Goal: Information Seeking & Learning: Learn about a topic

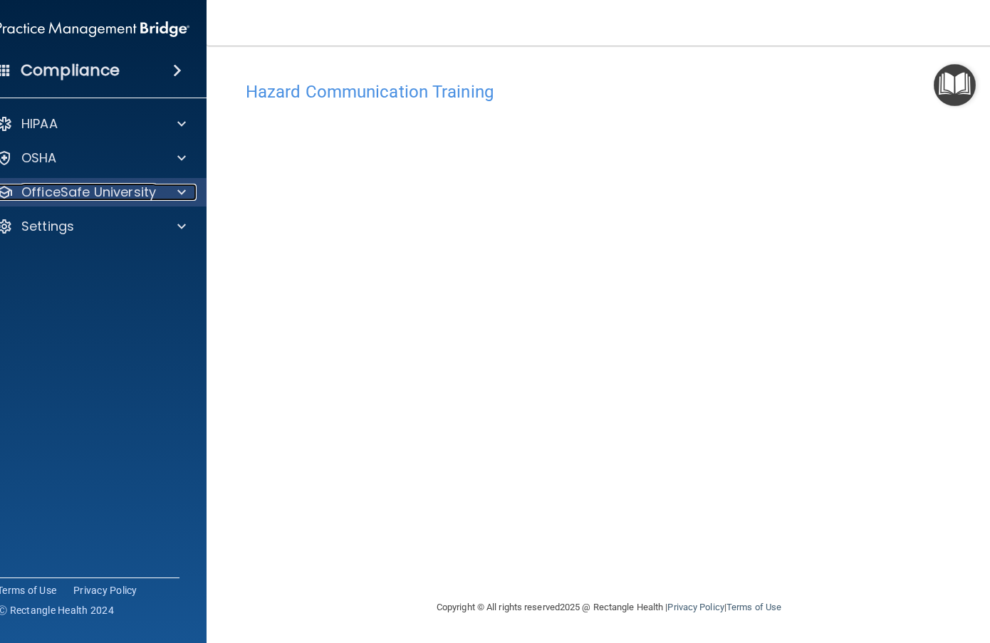
click at [107, 192] on p "OfficeSafe University" at bounding box center [88, 192] width 135 height 17
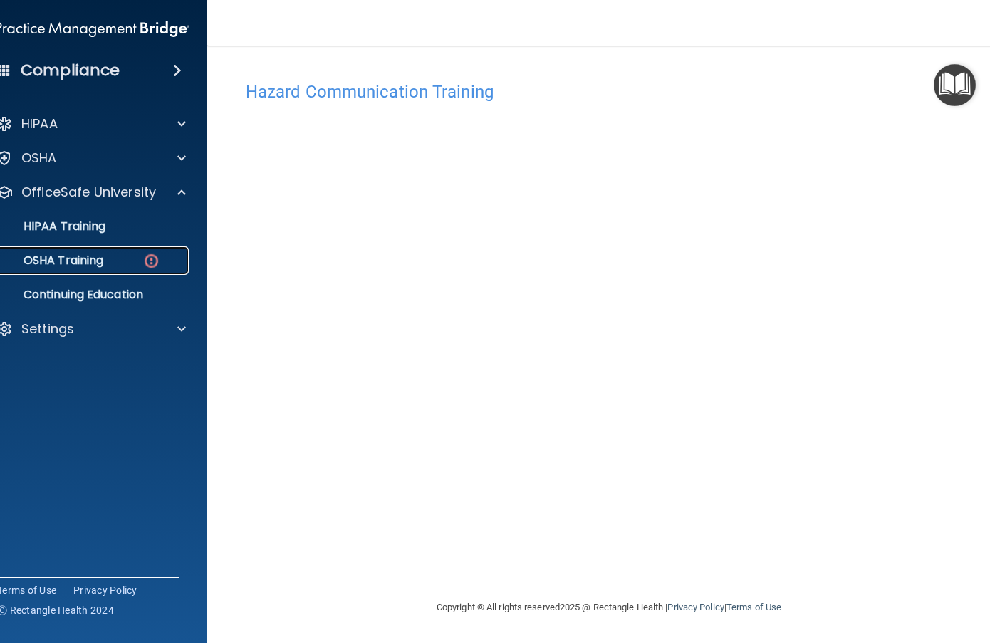
click at [123, 267] on div "OSHA Training" at bounding box center [85, 260] width 194 height 14
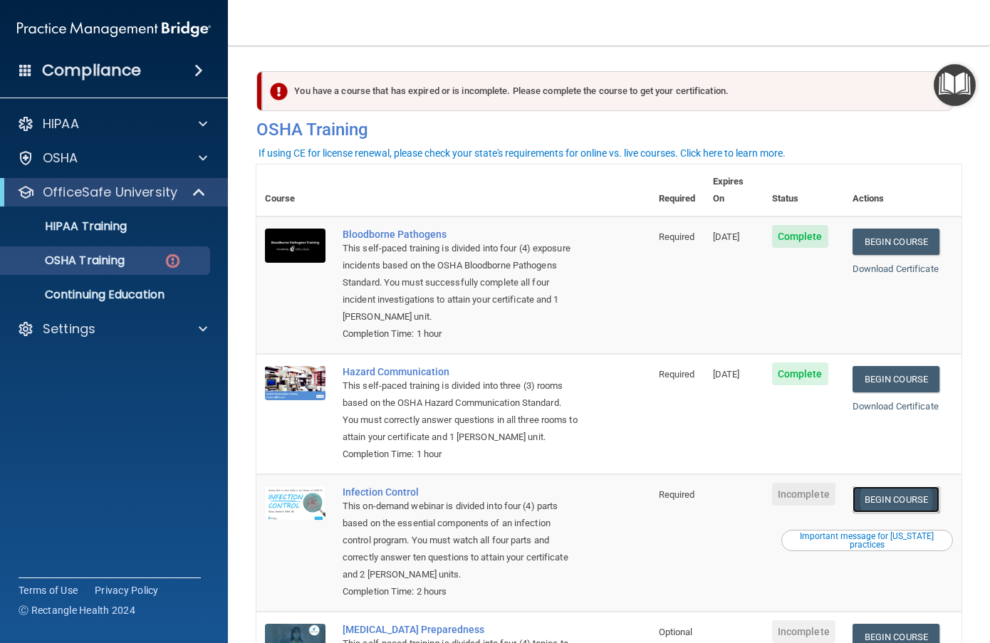
click at [873, 497] on link "Begin Course" at bounding box center [895, 499] width 87 height 26
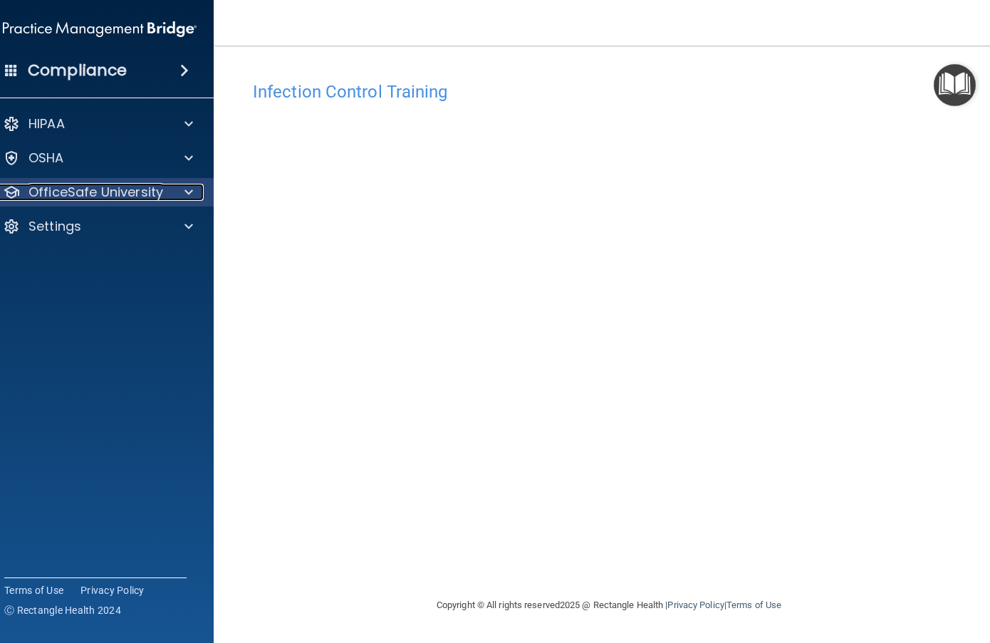
click at [189, 188] on span at bounding box center [188, 192] width 9 height 17
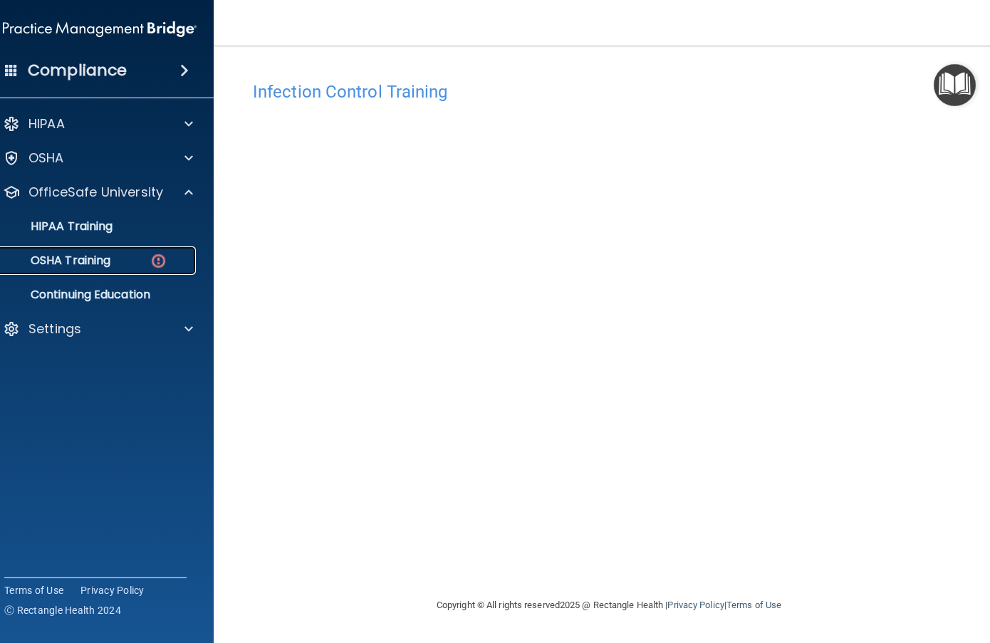
click at [126, 271] on link "OSHA Training" at bounding box center [84, 260] width 224 height 28
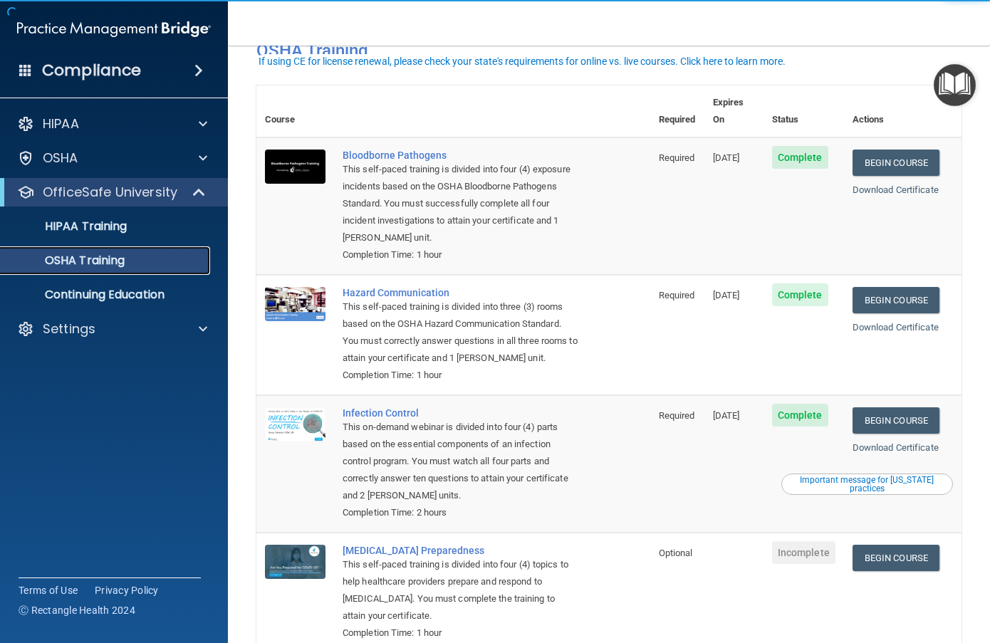
scroll to position [126, 0]
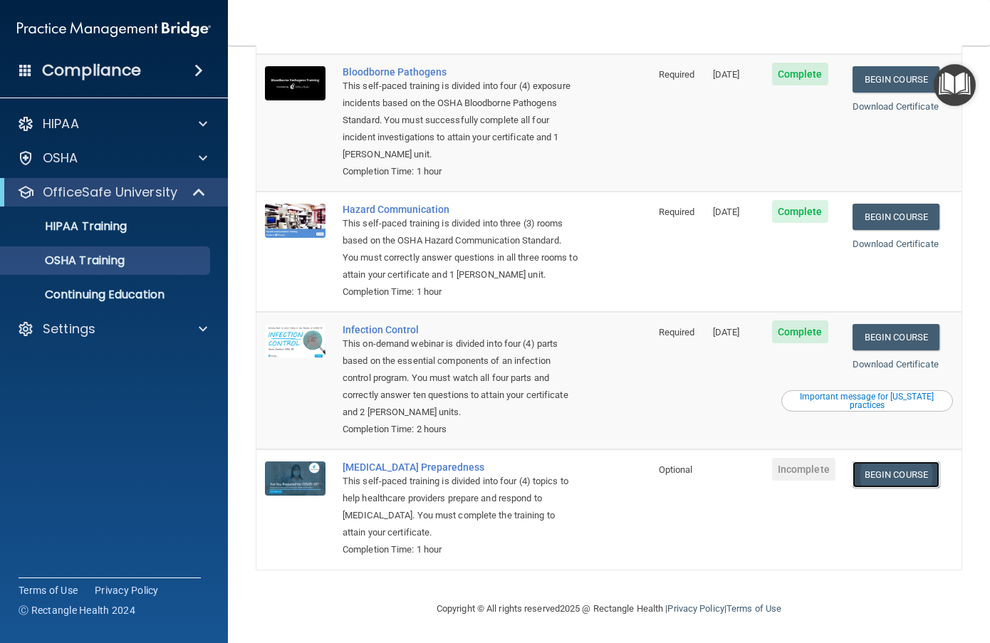
click at [904, 464] on link "Begin Course" at bounding box center [895, 474] width 87 height 26
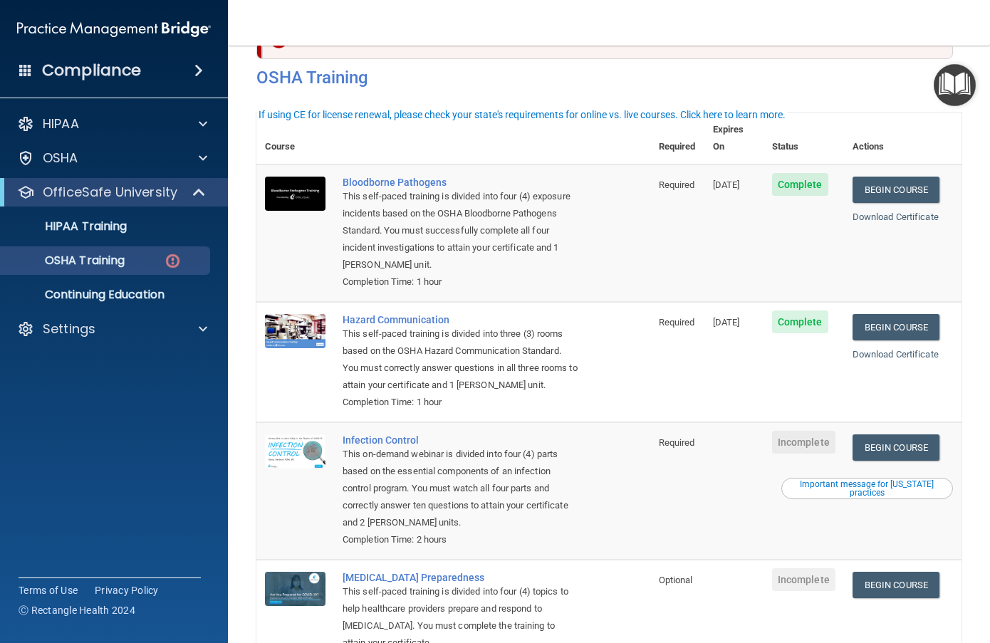
scroll to position [166, 0]
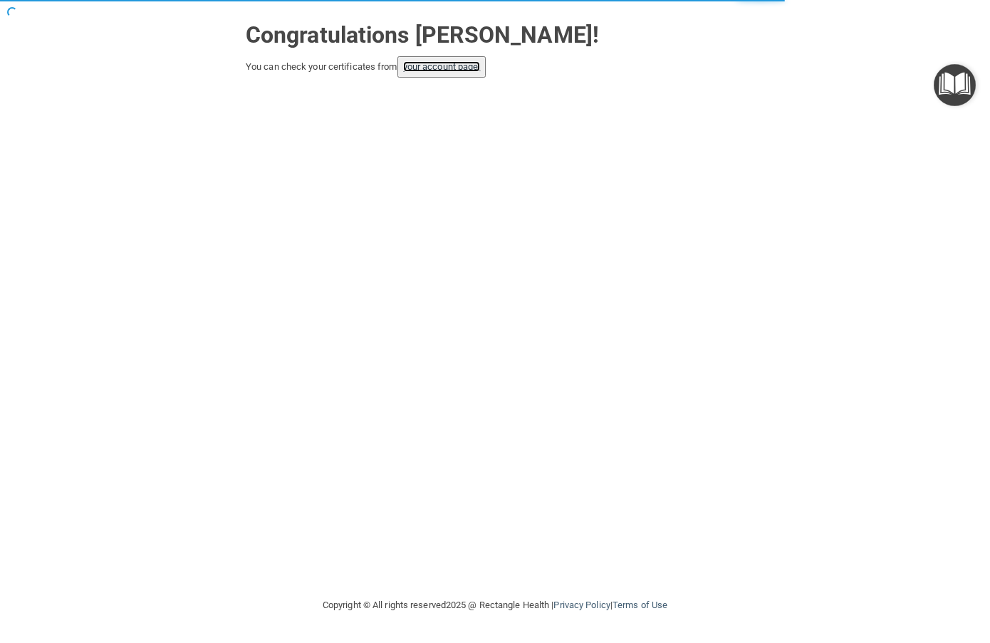
click at [455, 70] on link "your account page!" at bounding box center [442, 66] width 78 height 11
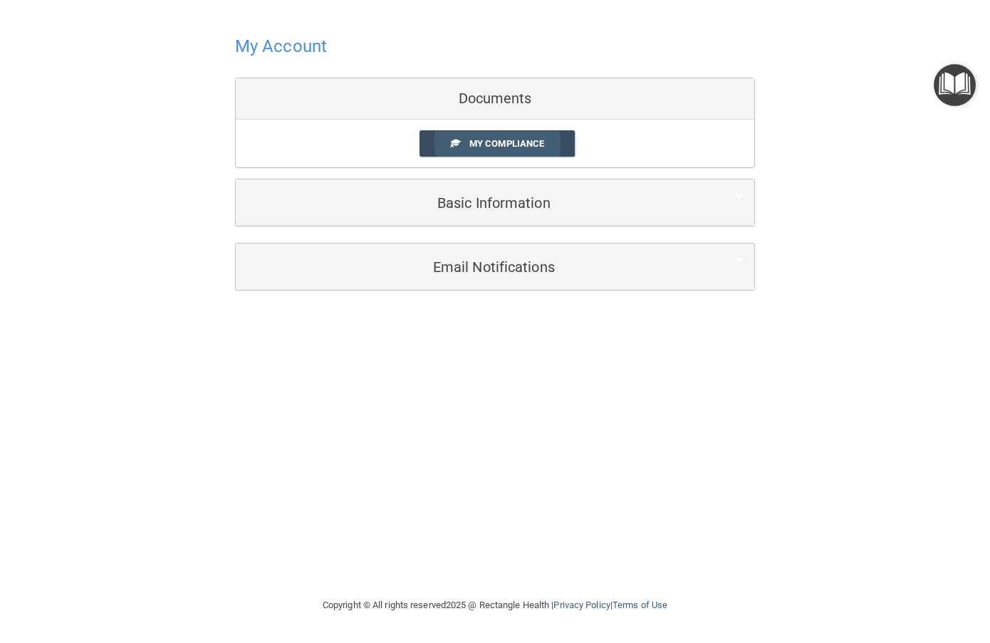
click at [501, 140] on span "My Compliance" at bounding box center [506, 143] width 75 height 11
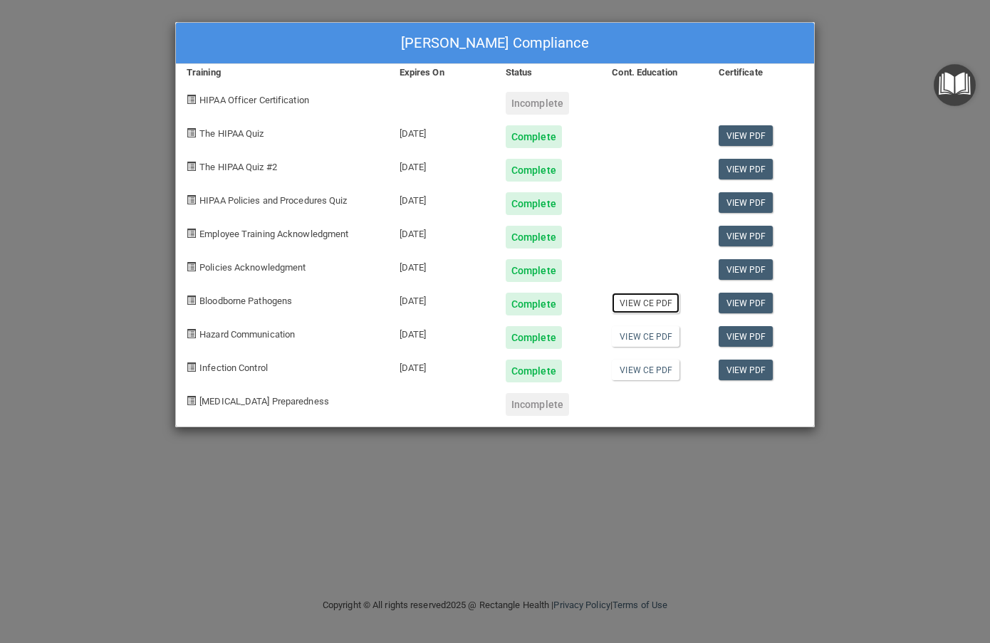
click at [648, 303] on link "View CE PDF" at bounding box center [646, 303] width 68 height 21
click at [644, 340] on link "View CE PDF" at bounding box center [646, 336] width 68 height 21
click at [660, 371] on link "View CE PDF" at bounding box center [646, 370] width 68 height 21
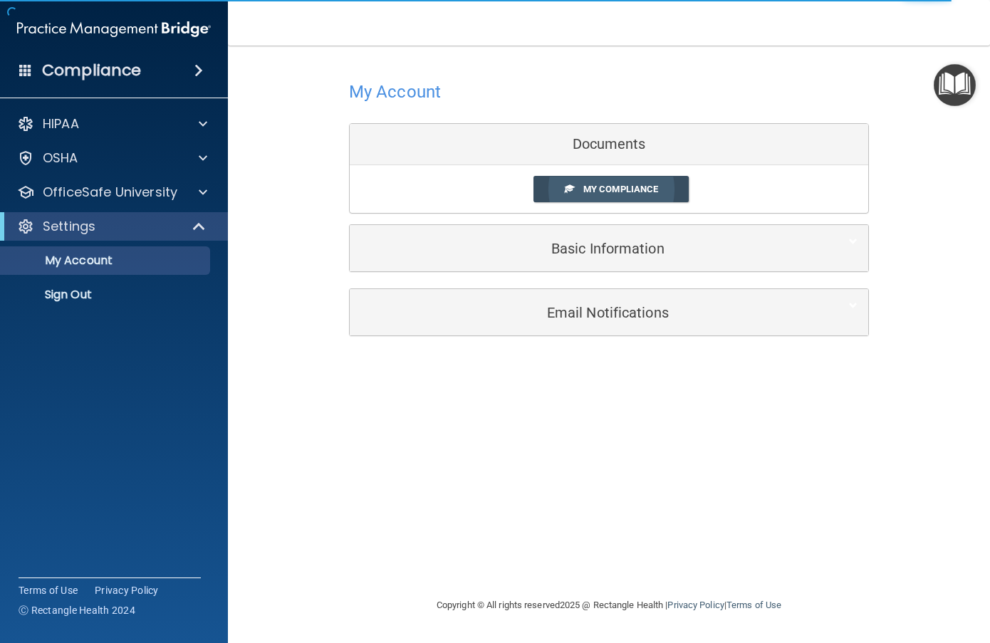
click at [652, 190] on span "My Compliance" at bounding box center [620, 189] width 75 height 11
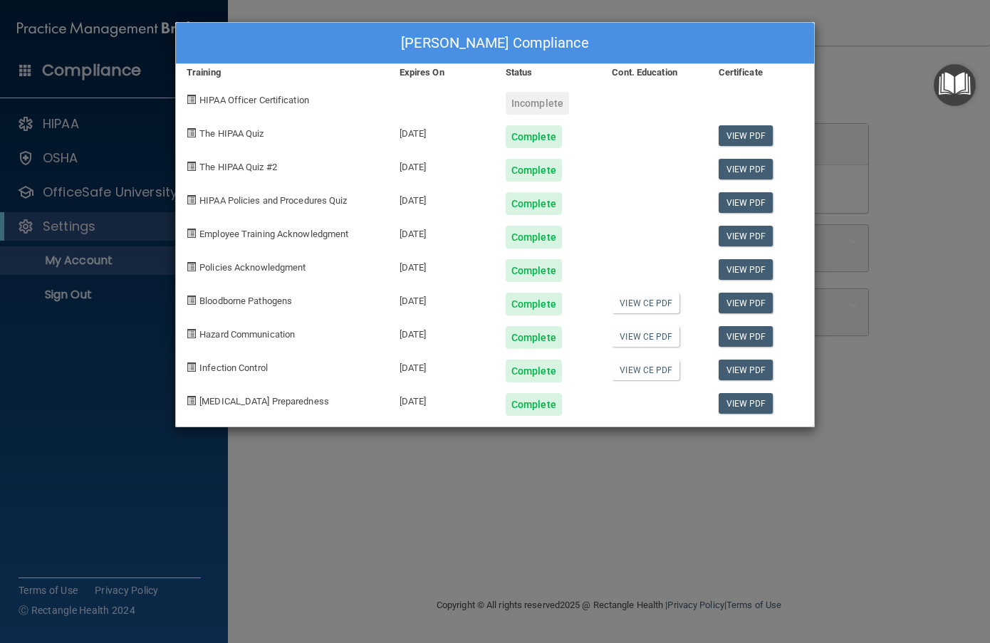
click at [914, 243] on div "[PERSON_NAME] Compliance Training Expires On Status Cont. Education Certificate…" at bounding box center [495, 321] width 990 height 643
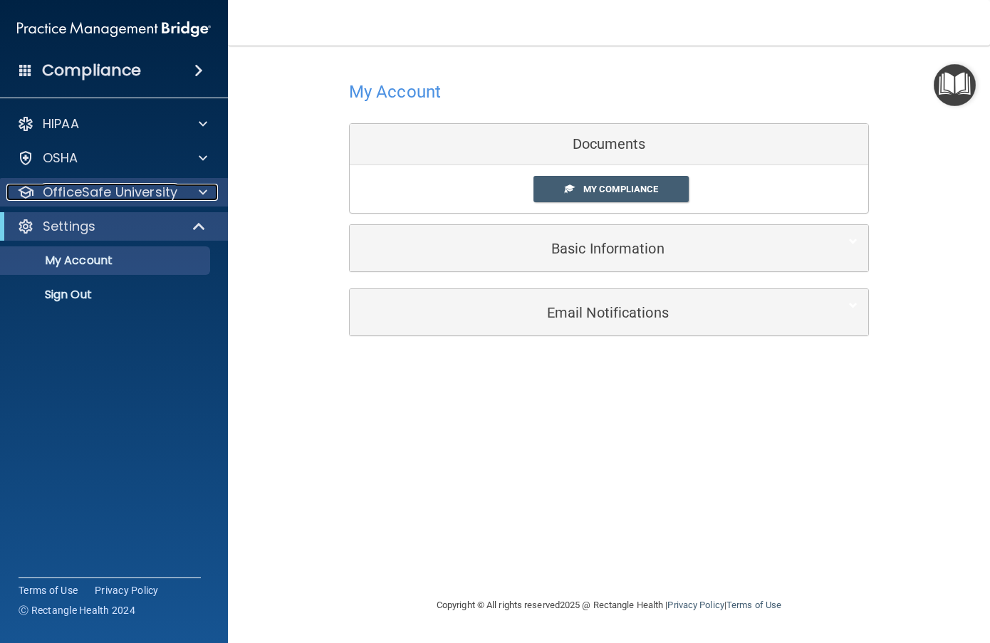
click at [153, 194] on p "OfficeSafe University" at bounding box center [110, 192] width 135 height 17
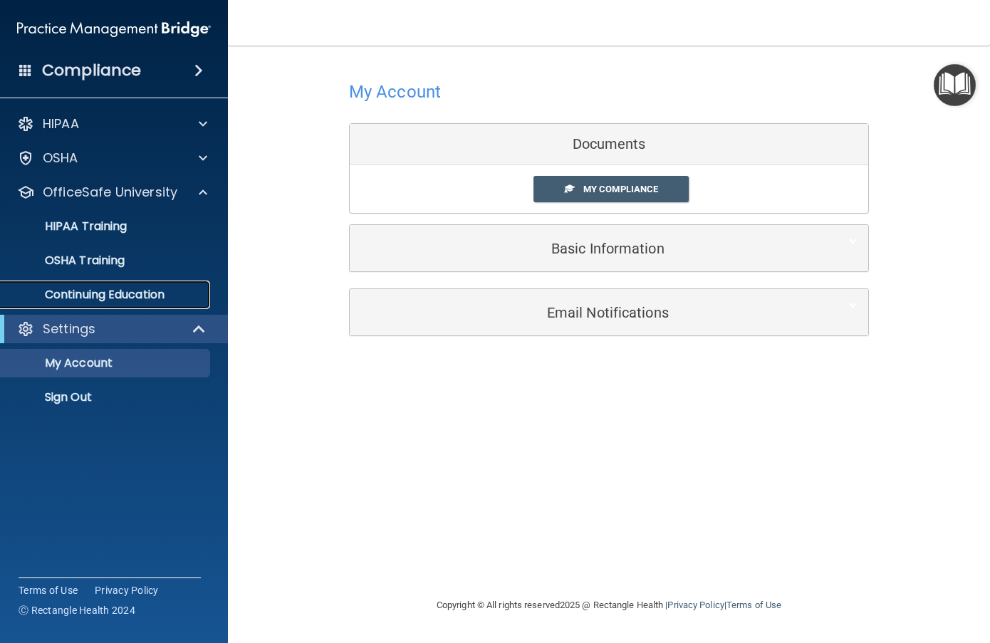
click at [140, 285] on link "Continuing Education" at bounding box center [98, 295] width 224 height 28
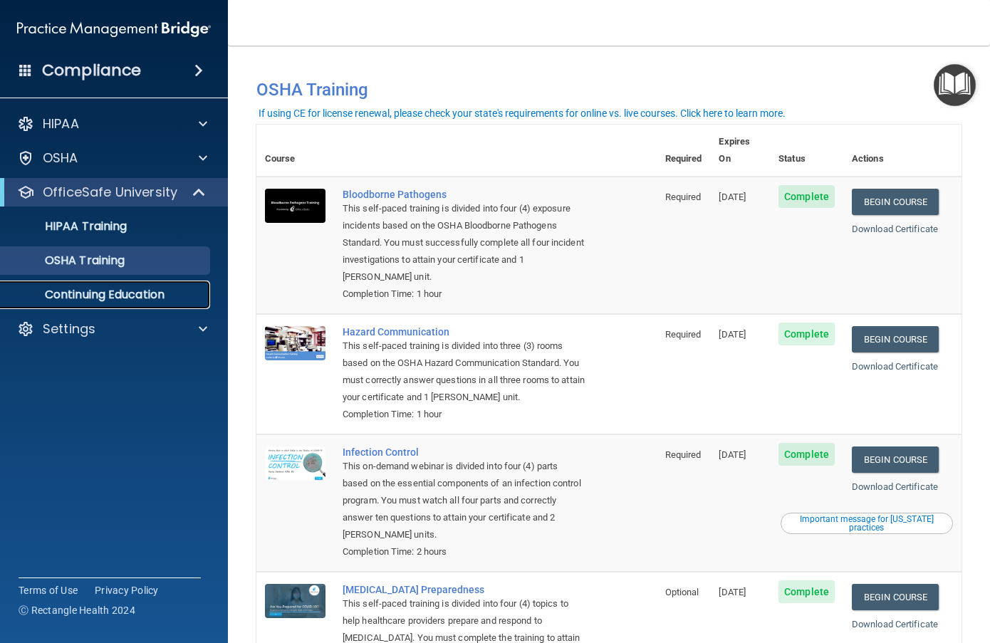
click at [88, 300] on p "Continuing Education" at bounding box center [106, 295] width 194 height 14
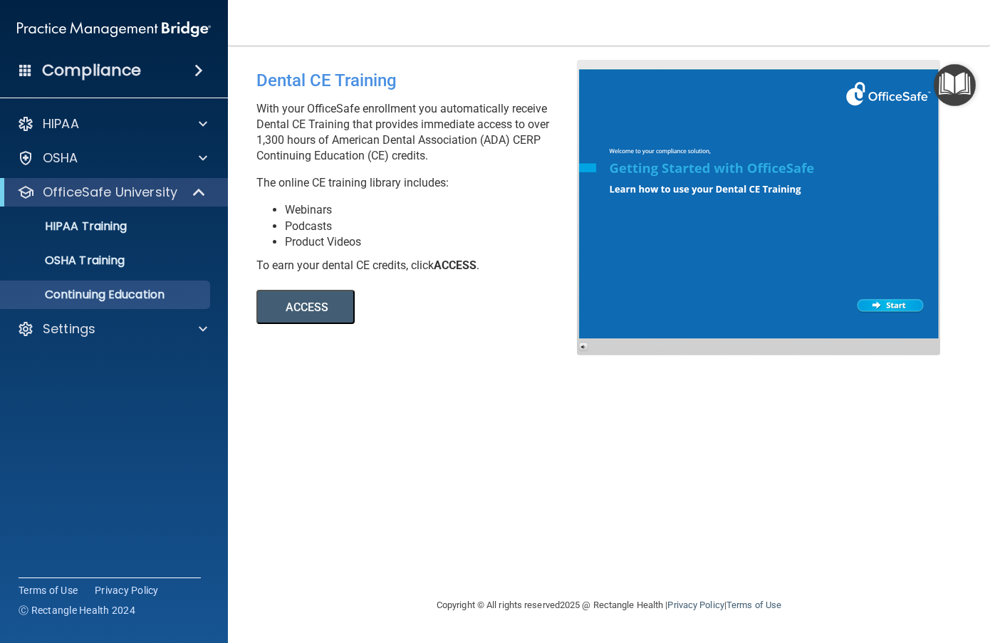
click at [326, 236] on li "Product Videos" at bounding box center [436, 242] width 303 height 16
click at [330, 304] on button "ACCESS" at bounding box center [305, 307] width 98 height 34
click at [100, 321] on div "Settings" at bounding box center [94, 328] width 177 height 17
click at [95, 360] on p "My Account" at bounding box center [106, 363] width 194 height 14
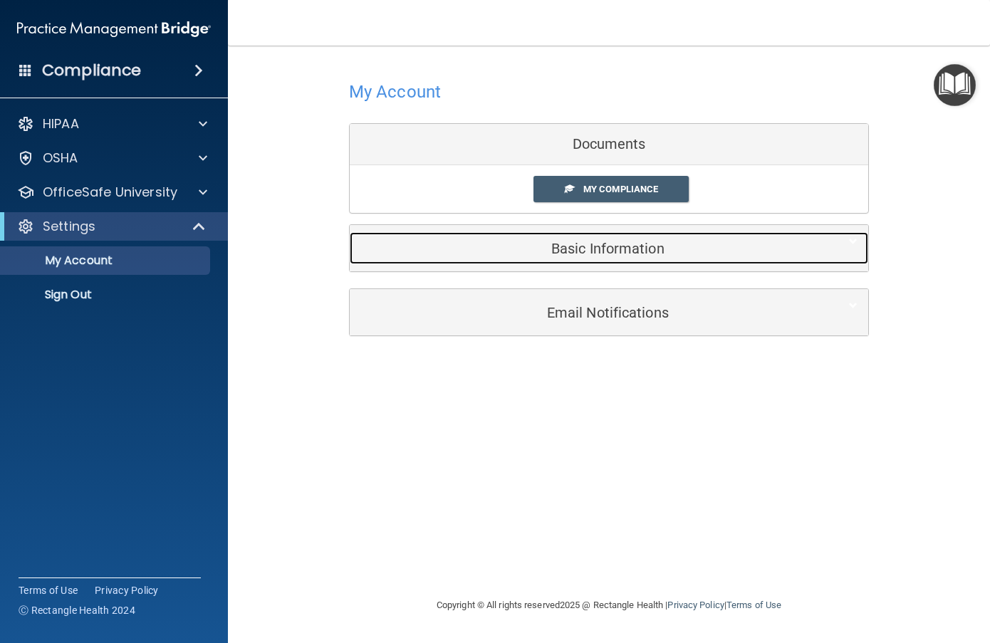
click at [657, 254] on h5 "Basic Information" at bounding box center [587, 249] width 454 height 16
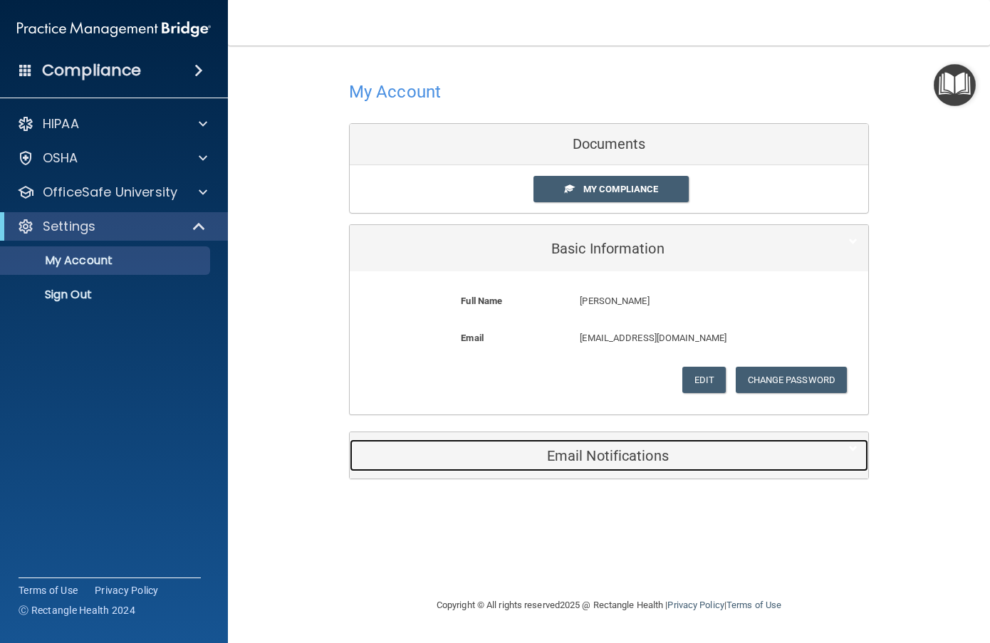
click at [606, 456] on h5 "Email Notifications" at bounding box center [587, 456] width 454 height 16
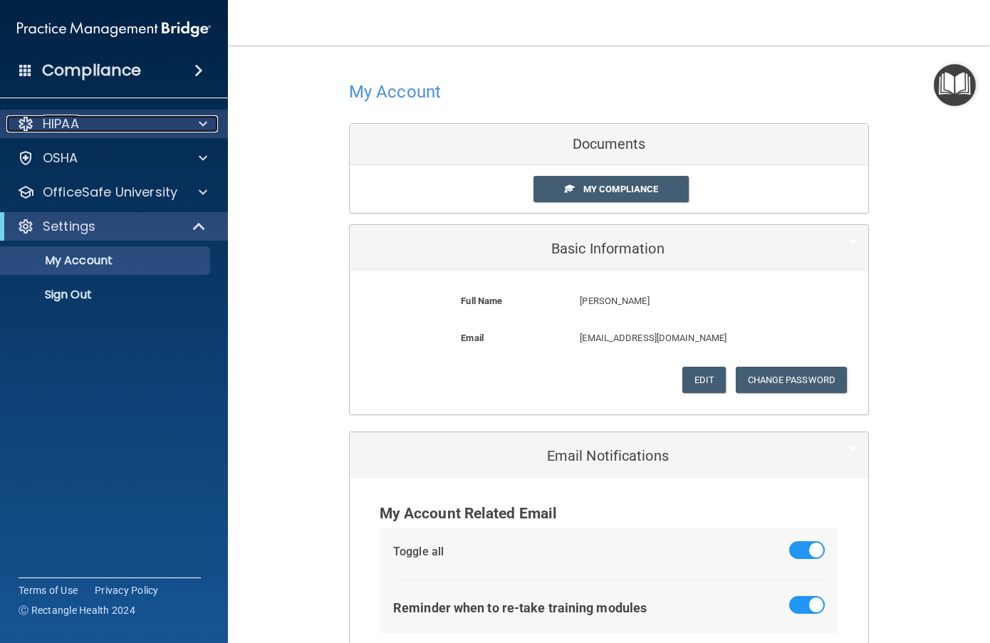
click at [174, 132] on div "HIPAA" at bounding box center [94, 123] width 177 height 17
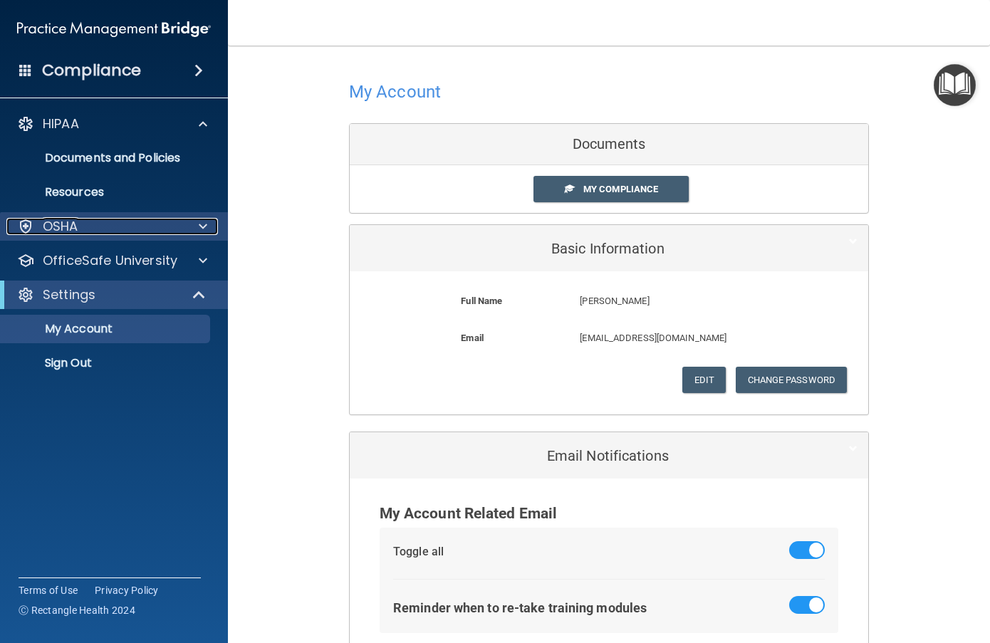
click at [158, 220] on div "OSHA" at bounding box center [94, 226] width 177 height 17
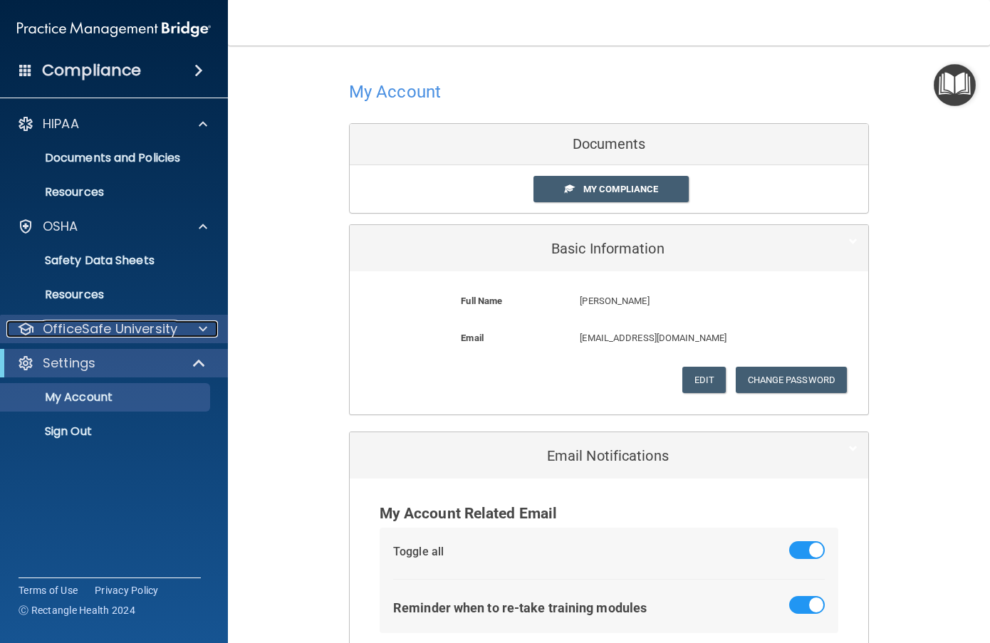
click at [140, 328] on p "OfficeSafe University" at bounding box center [110, 328] width 135 height 17
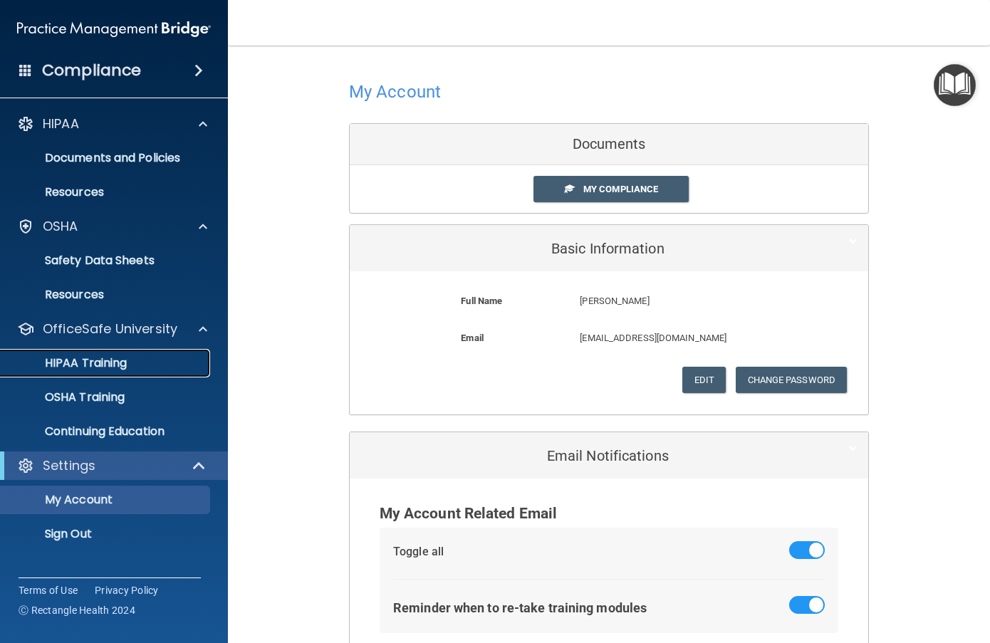
click at [109, 364] on p "HIPAA Training" at bounding box center [67, 363] width 117 height 14
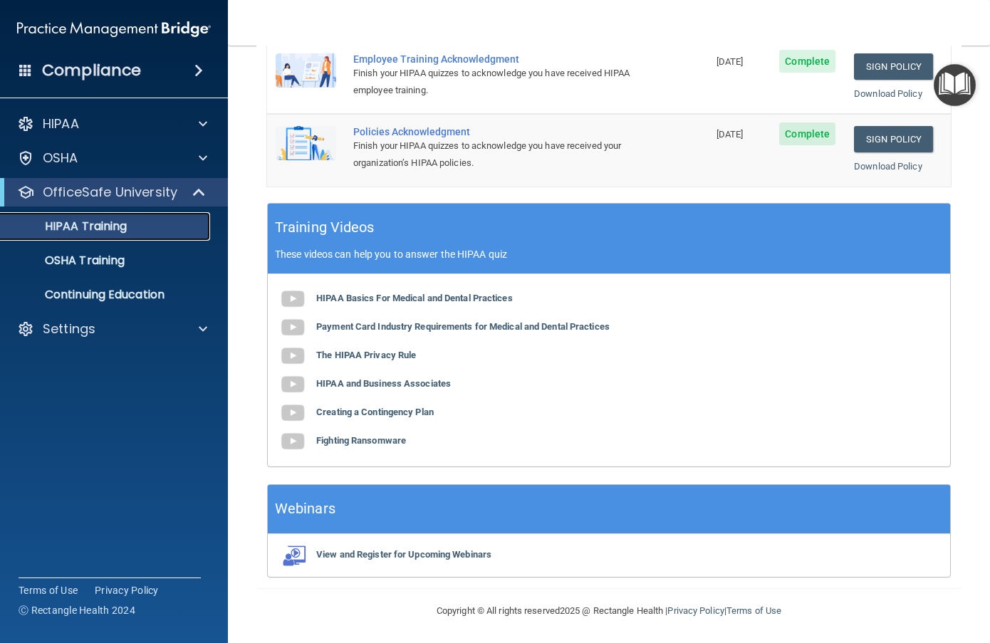
scroll to position [481, 0]
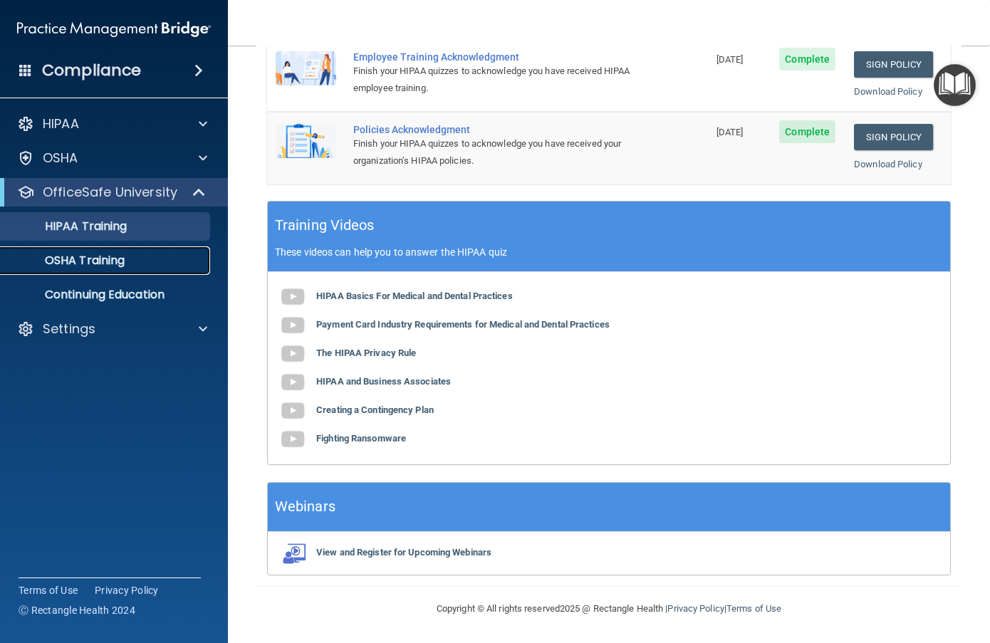
click at [109, 263] on p "OSHA Training" at bounding box center [66, 260] width 115 height 14
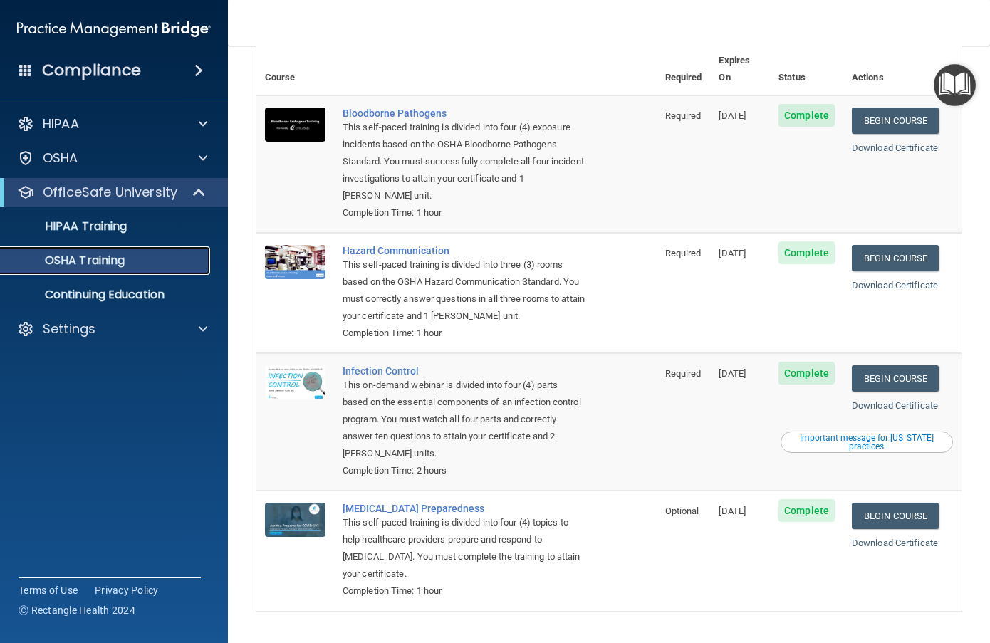
scroll to position [109, 0]
